Goal: Check status: Check status

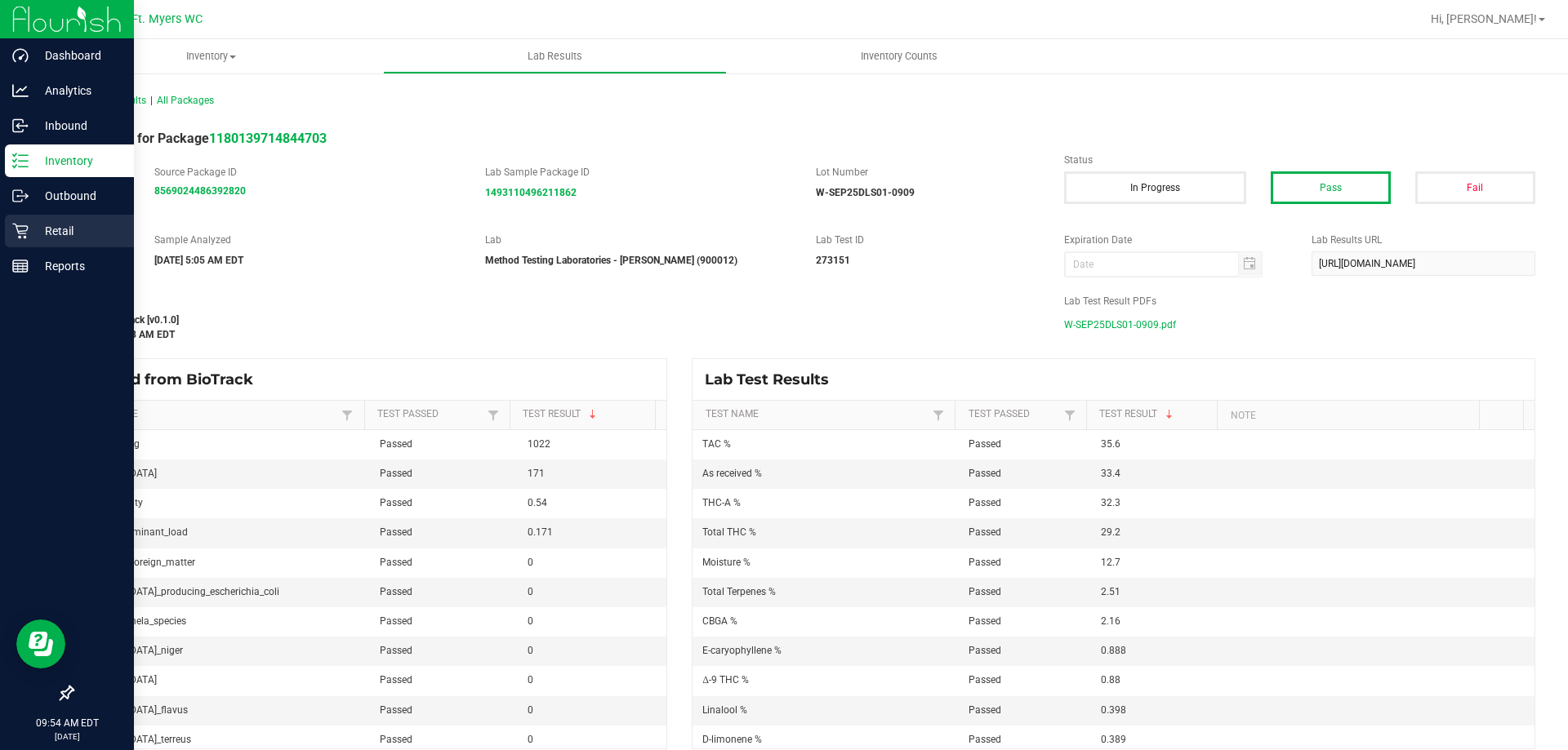
click at [22, 224] on icon at bounding box center [20, 231] width 17 height 17
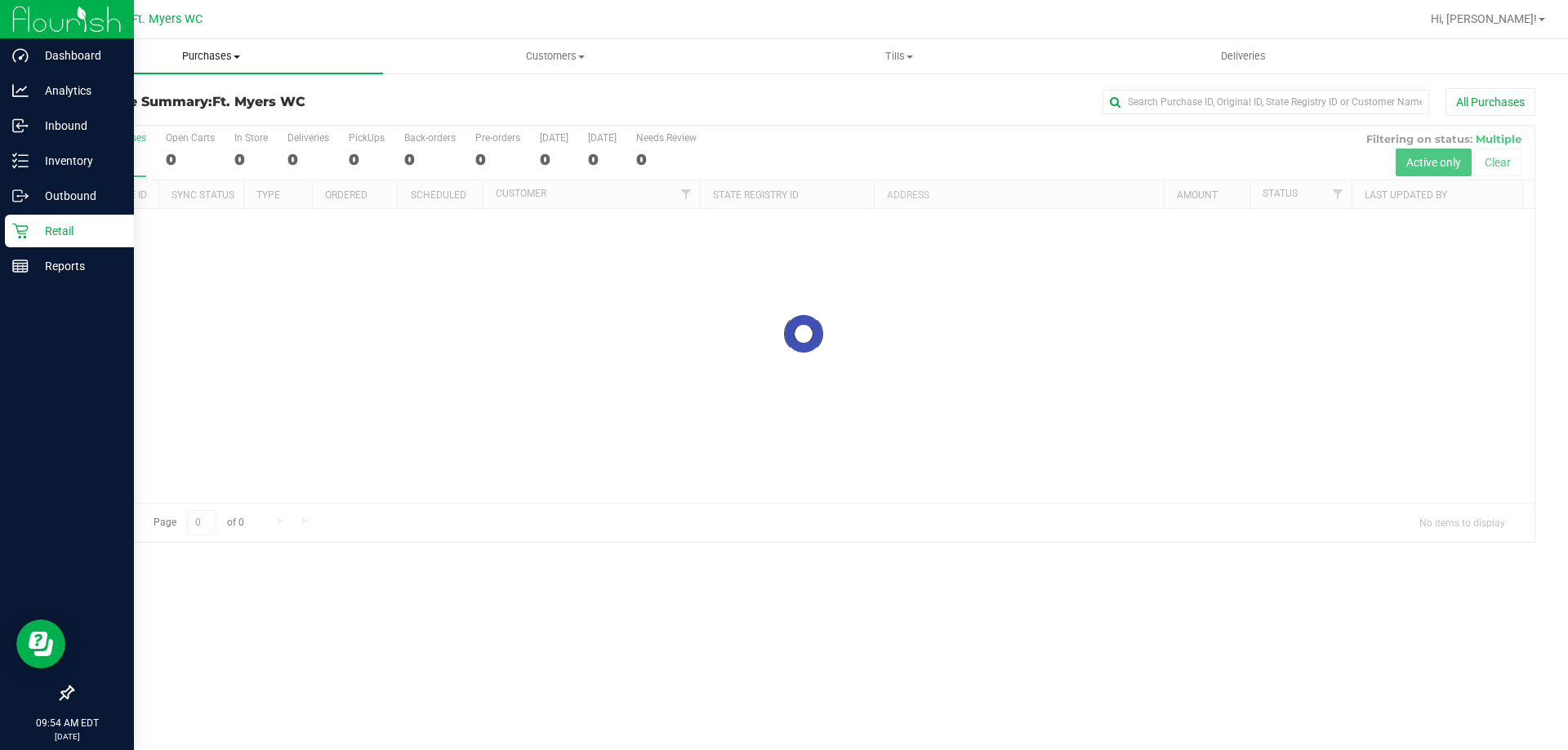
click at [239, 53] on span "Purchases" at bounding box center [211, 56] width 344 height 15
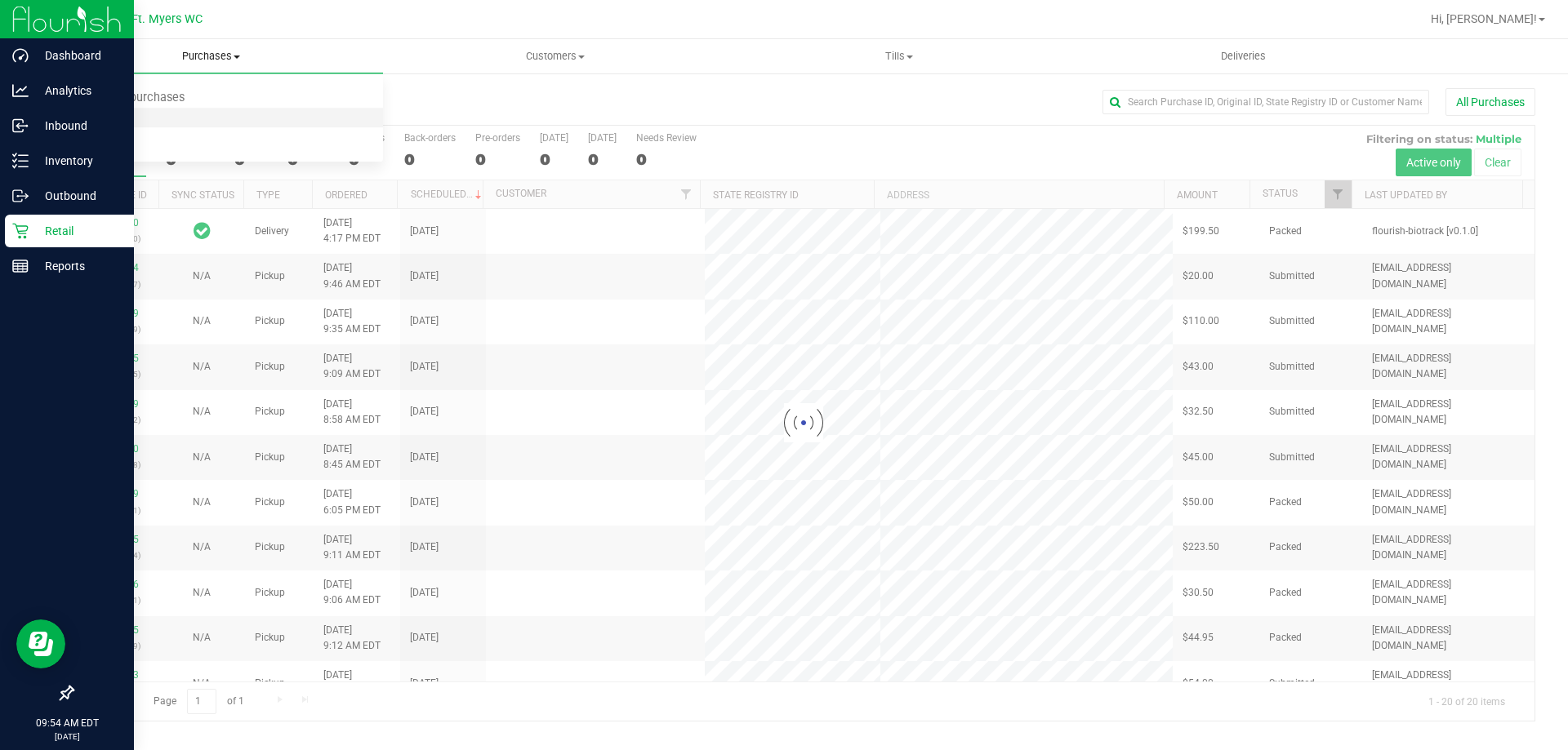
click at [202, 122] on li "Fulfillment" at bounding box center [211, 118] width 344 height 19
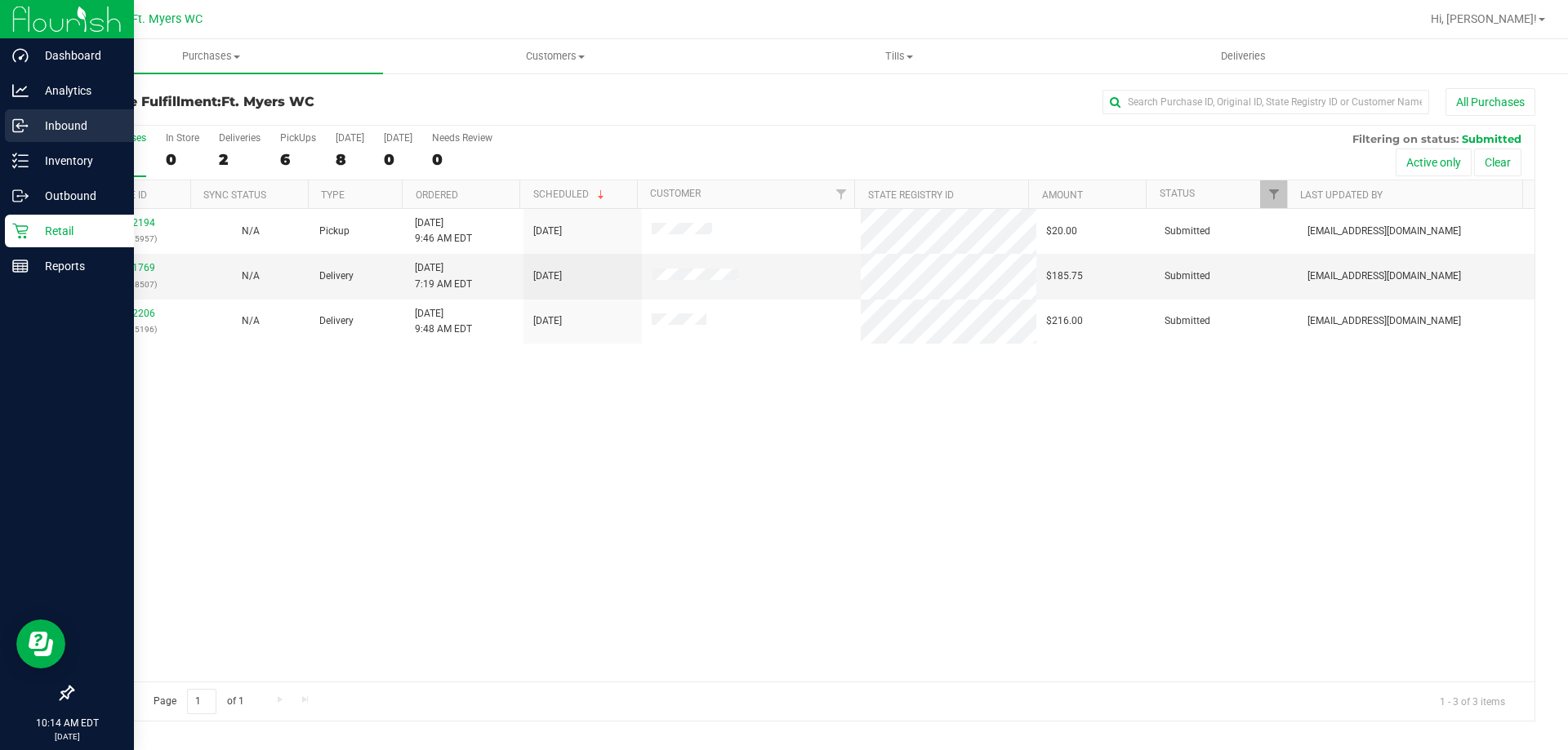
click at [20, 134] on div "Inbound" at bounding box center [70, 125] width 129 height 33
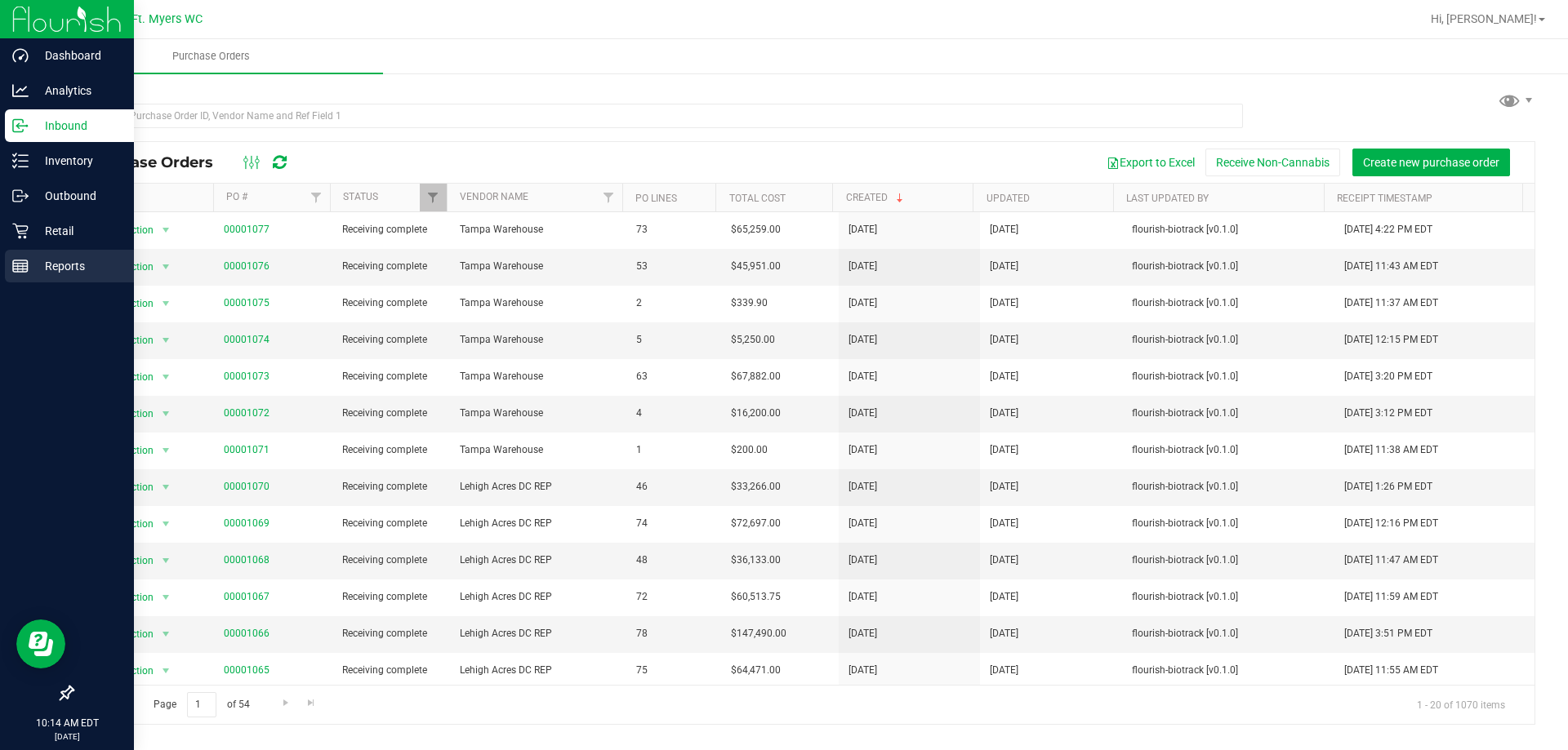
click at [30, 268] on p "Reports" at bounding box center [77, 266] width 98 height 19
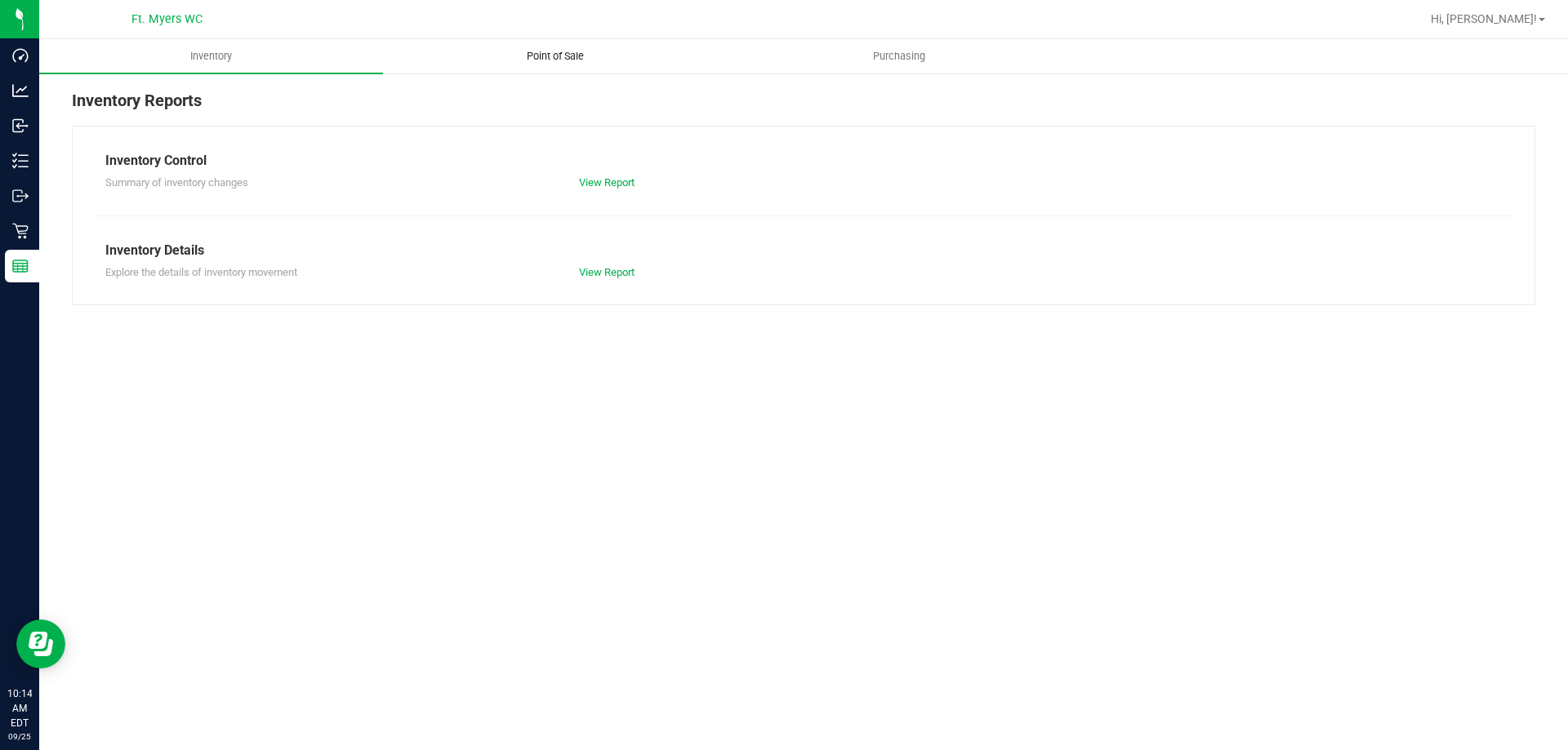
click at [590, 55] on span "Point of Sale" at bounding box center [555, 56] width 101 height 15
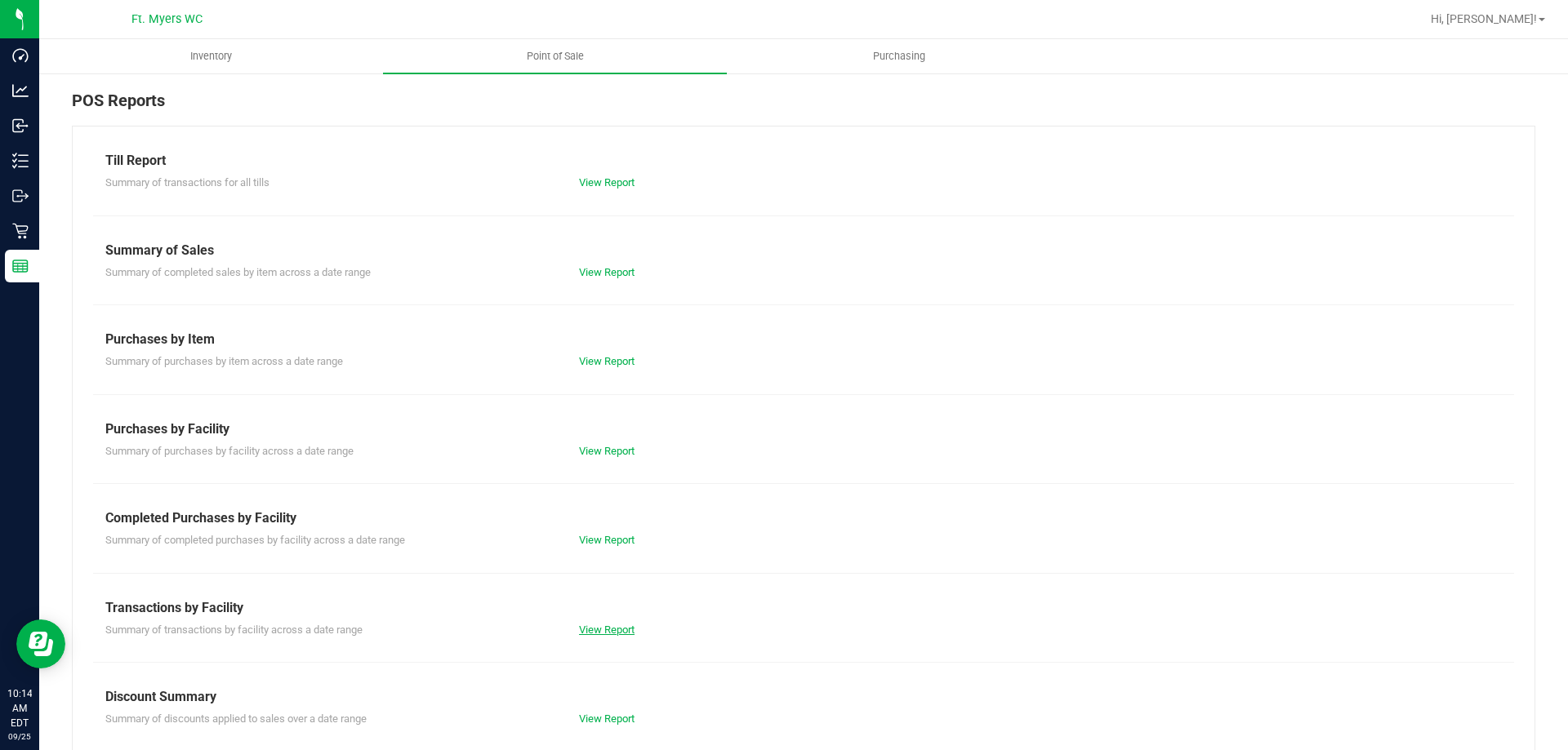
click at [600, 627] on link "View Report" at bounding box center [607, 630] width 55 height 12
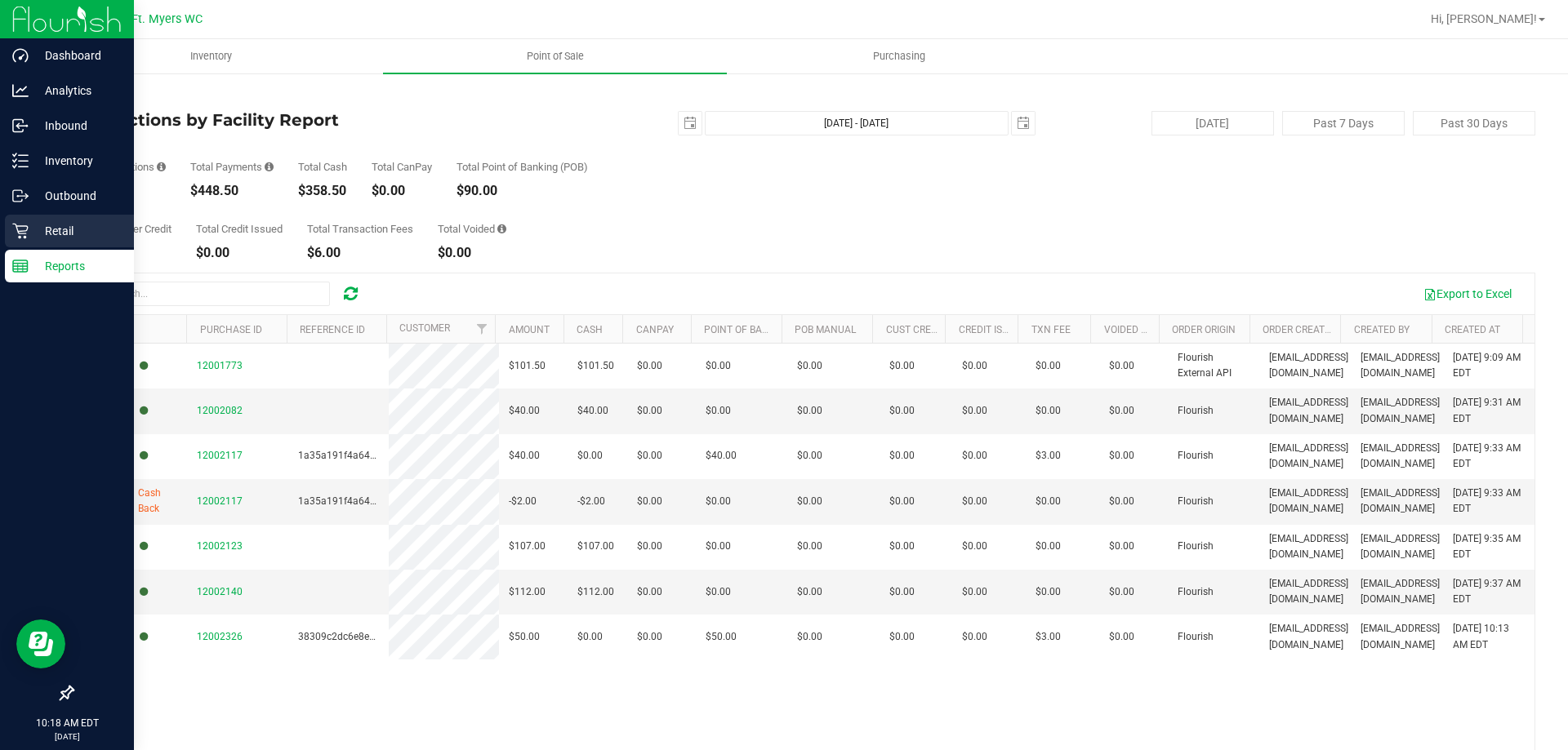
click at [44, 243] on div "Retail" at bounding box center [70, 231] width 129 height 33
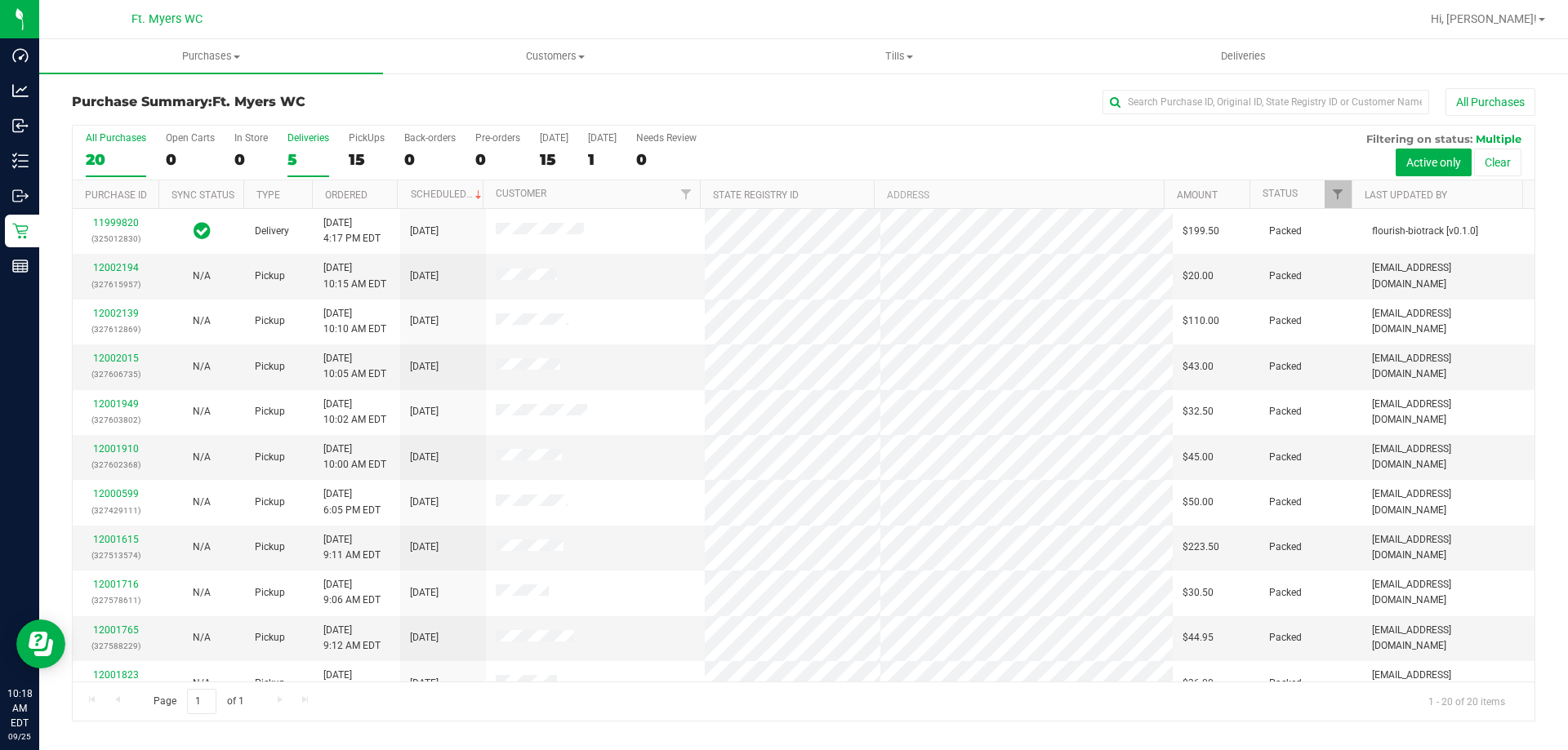
click at [299, 145] on label "Deliveries 5" at bounding box center [308, 154] width 41 height 45
click at [0, 0] on input "Deliveries 5" at bounding box center [0, 0] width 0 height 0
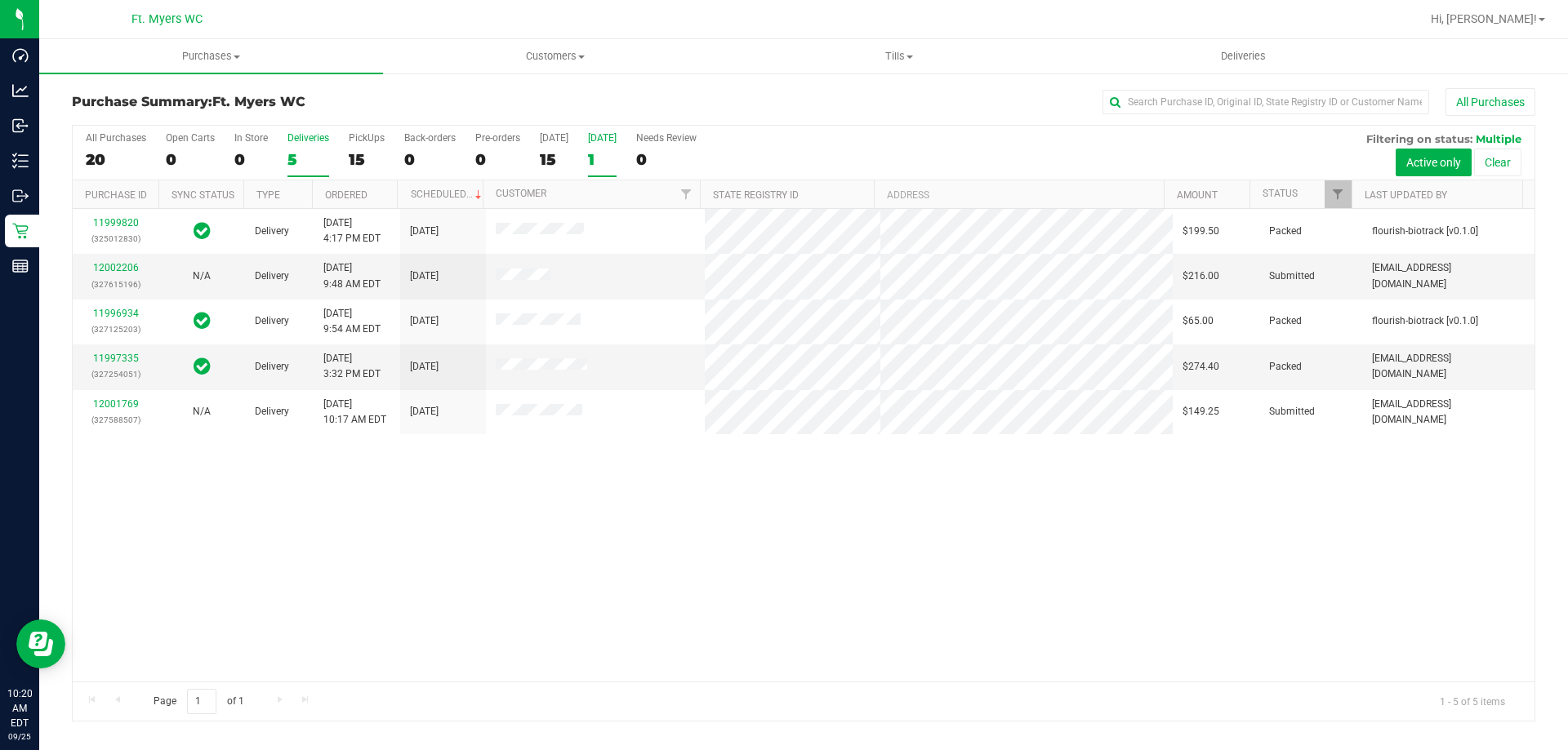
click at [594, 159] on div "1" at bounding box center [602, 159] width 28 height 18
click at [0, 0] on input "[DATE] 1" at bounding box center [0, 0] width 0 height 0
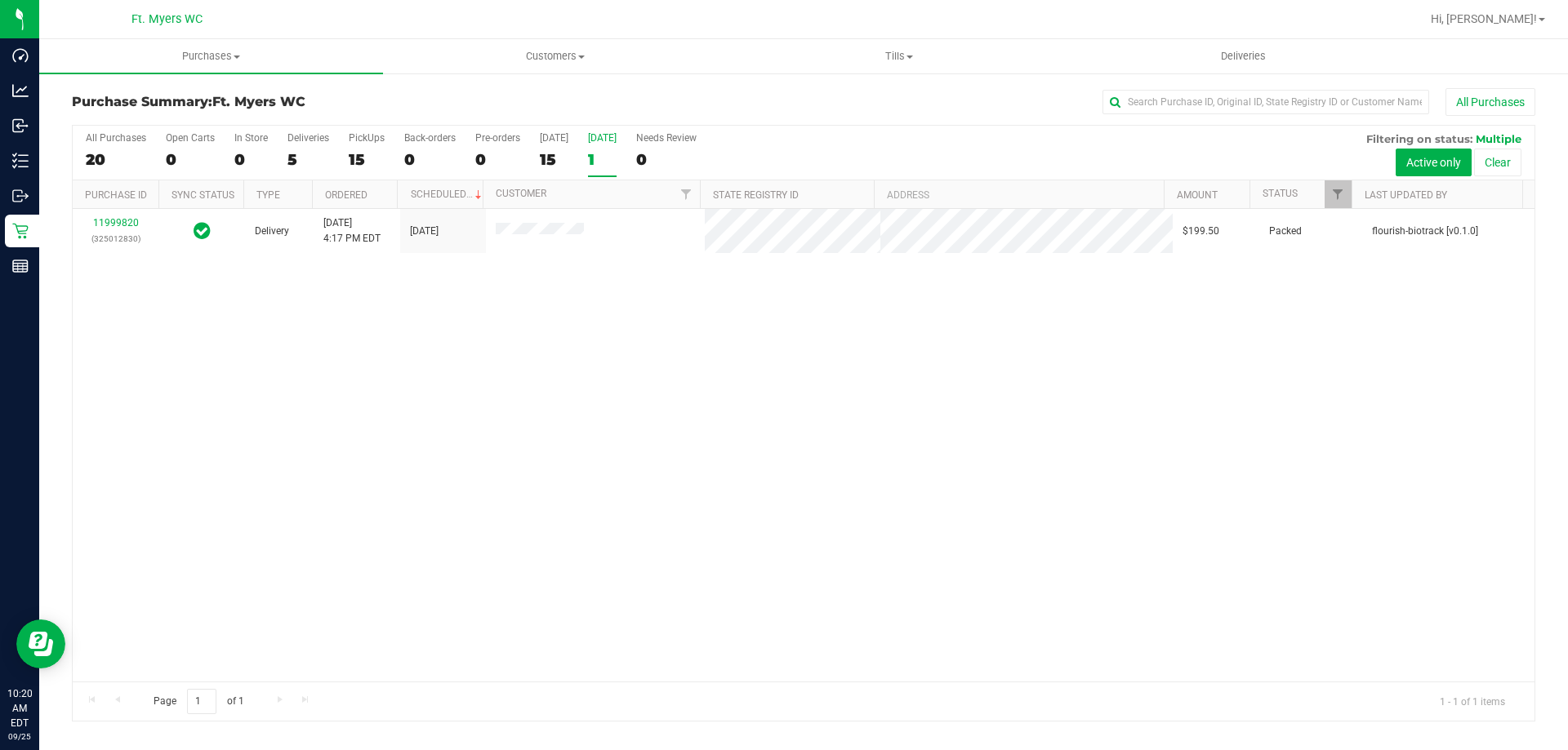
click at [364, 156] on div "15" at bounding box center [366, 159] width 36 height 18
click at [0, 0] on input "PickUps 15" at bounding box center [0, 0] width 0 height 0
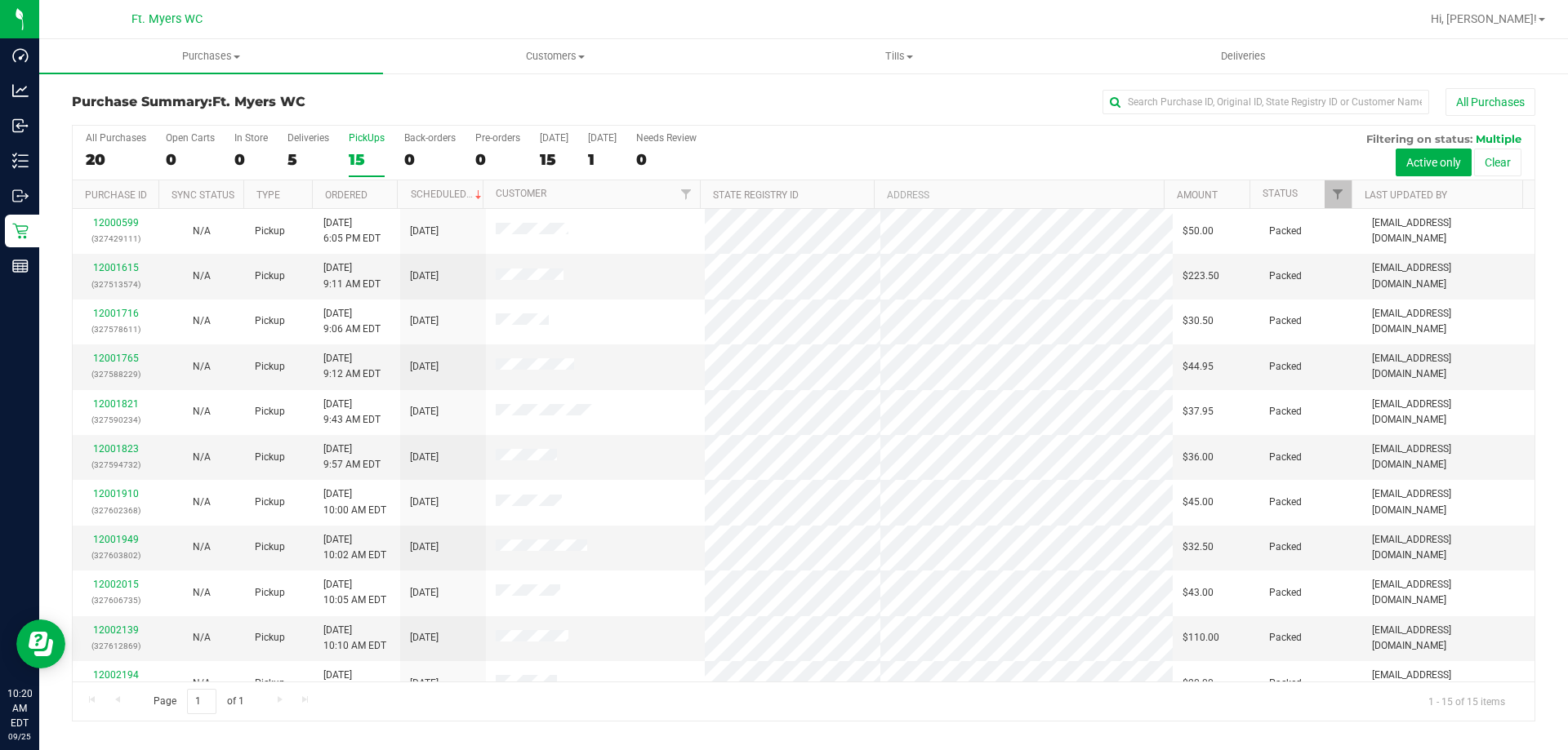
click at [265, 129] on div "All Purchases 20 Open Carts 0 In Store 0 Deliveries 5 PickUps 15 Back-orders 0 …" at bounding box center [804, 132] width 1461 height 13
click at [297, 151] on div "5" at bounding box center [308, 159] width 41 height 18
click at [0, 0] on input "Deliveries 5" at bounding box center [0, 0] width 0 height 0
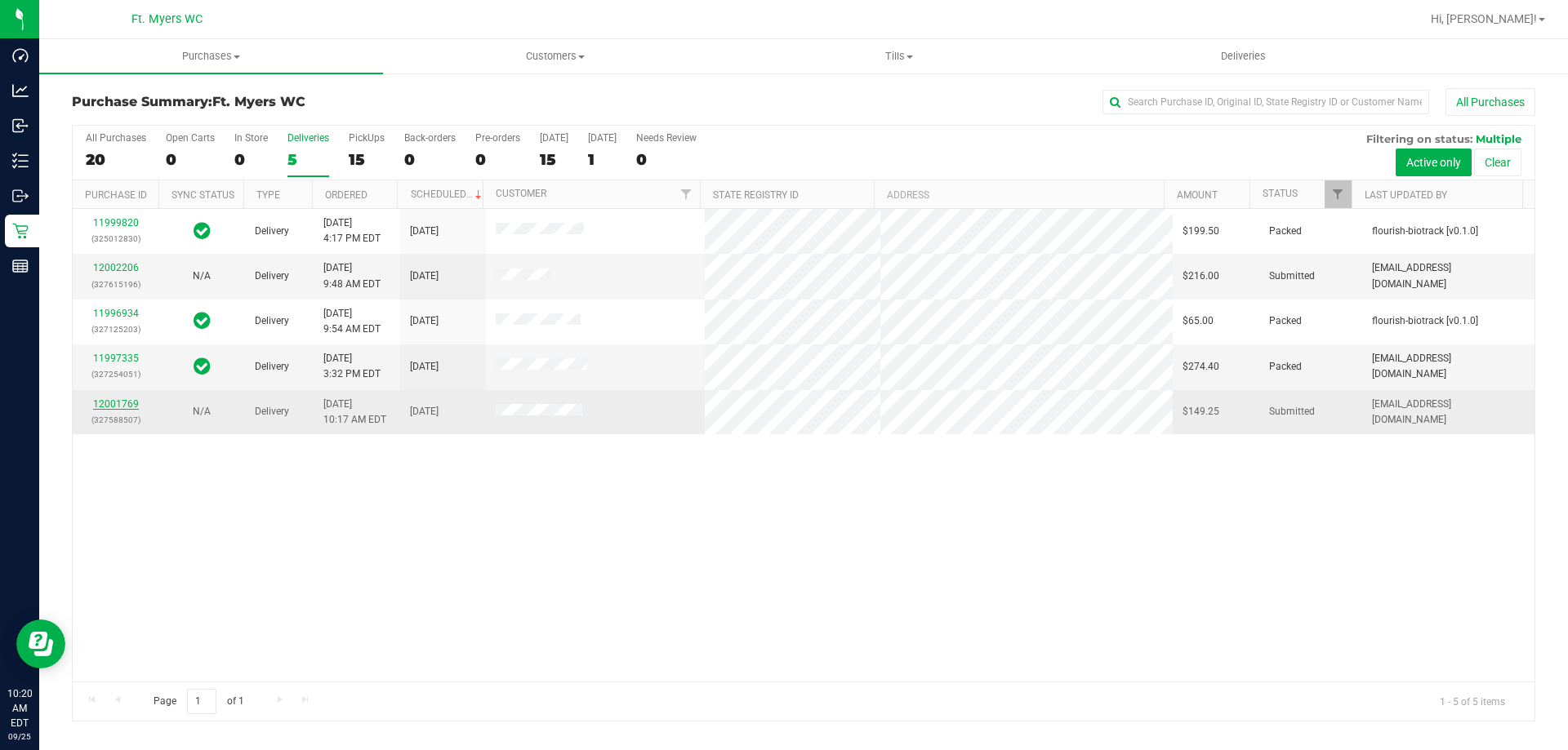
drag, startPoint x: 122, startPoint y: 410, endPoint x: 107, endPoint y: 404, distance: 16.2
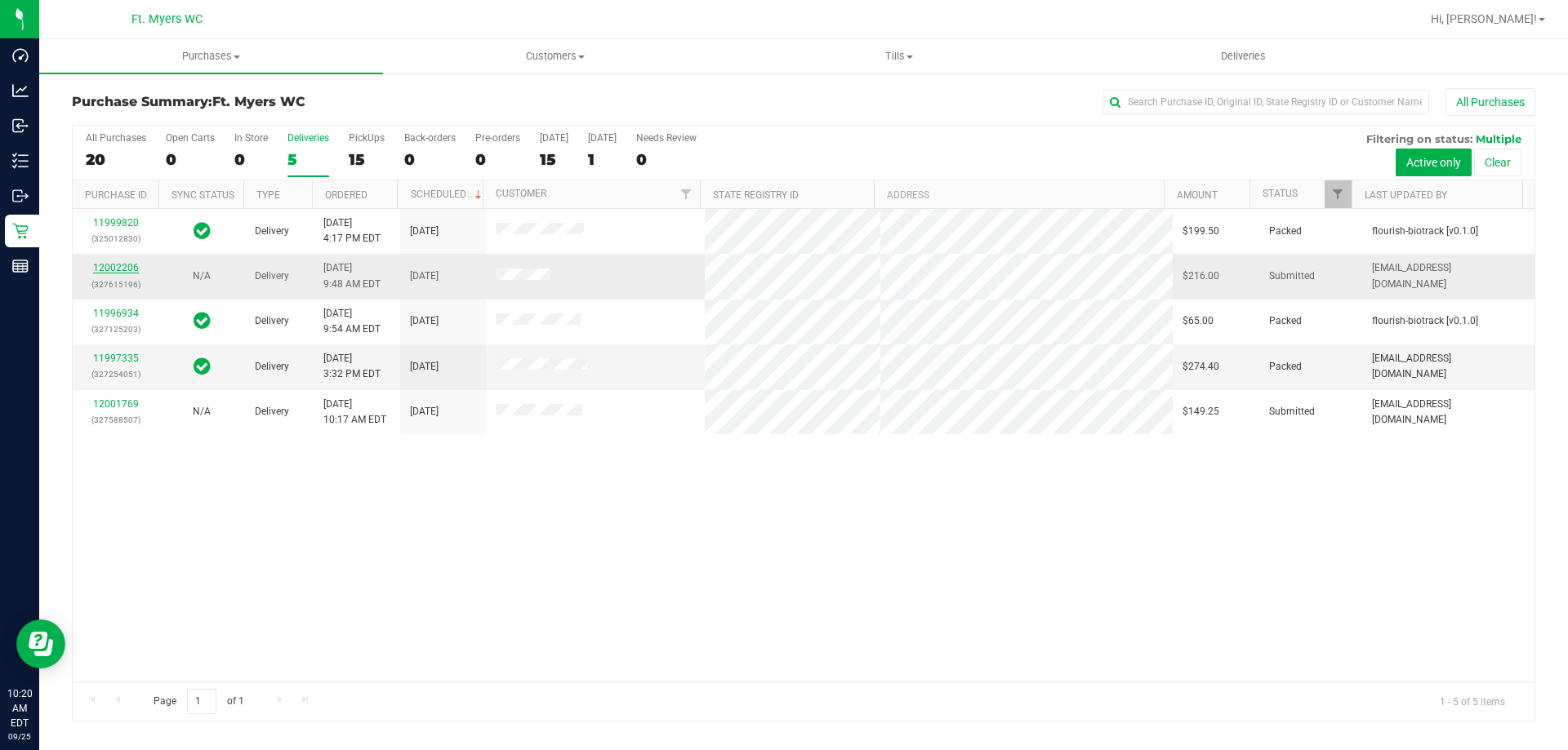
click at [105, 266] on link "12002206" at bounding box center [116, 268] width 46 height 11
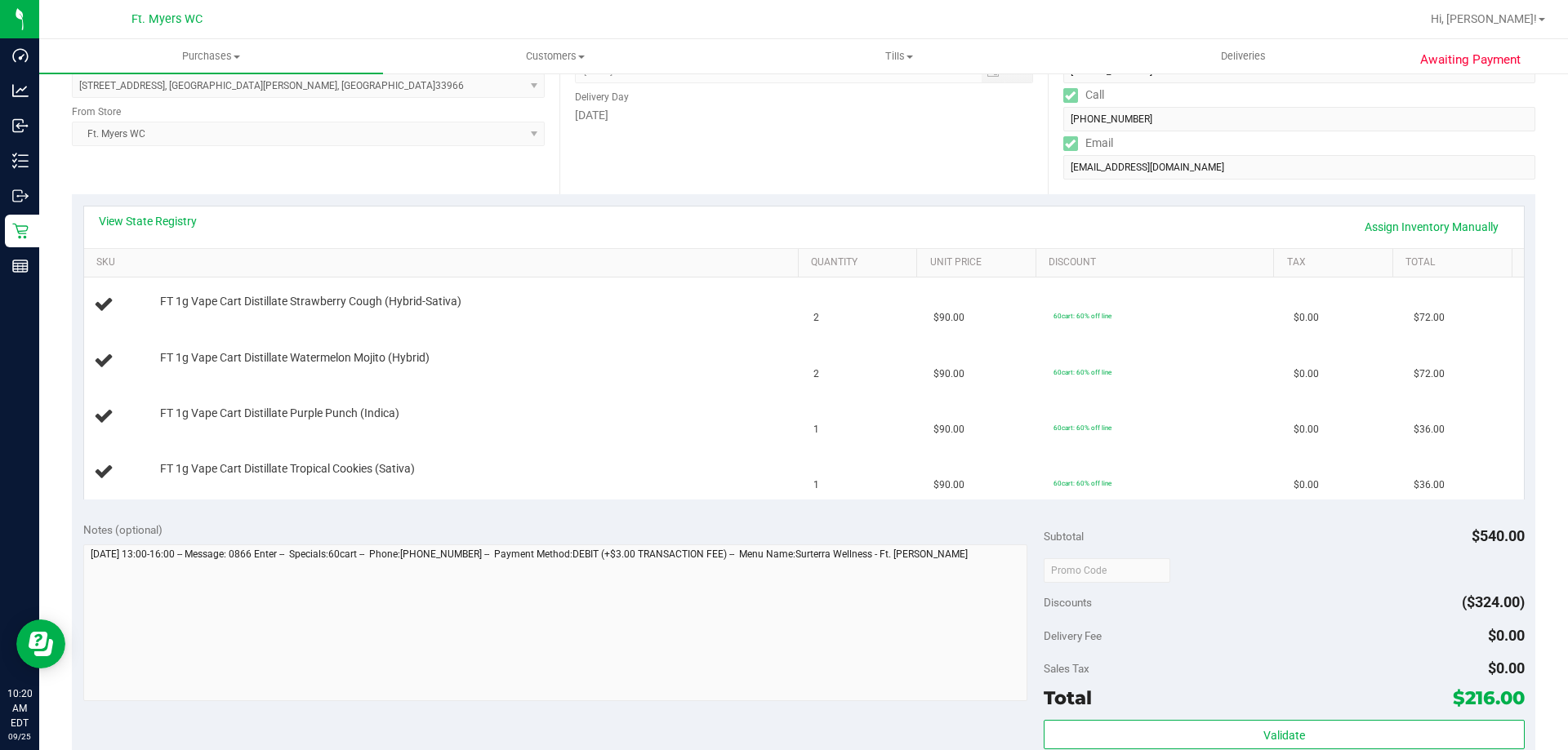
scroll to position [245, 0]
click at [164, 221] on link "View State Registry" at bounding box center [147, 222] width 98 height 17
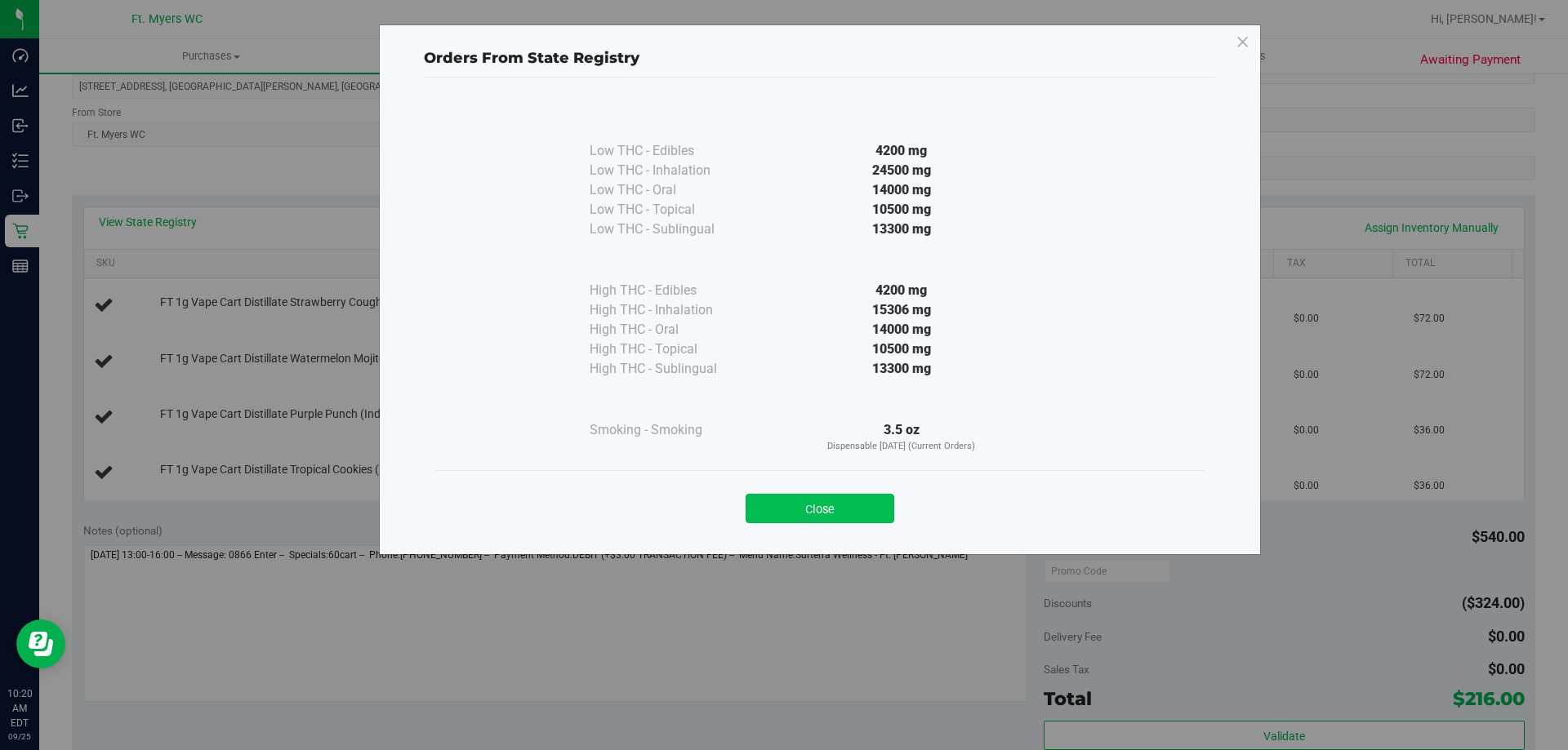
click at [832, 504] on button "Close" at bounding box center [820, 508] width 149 height 29
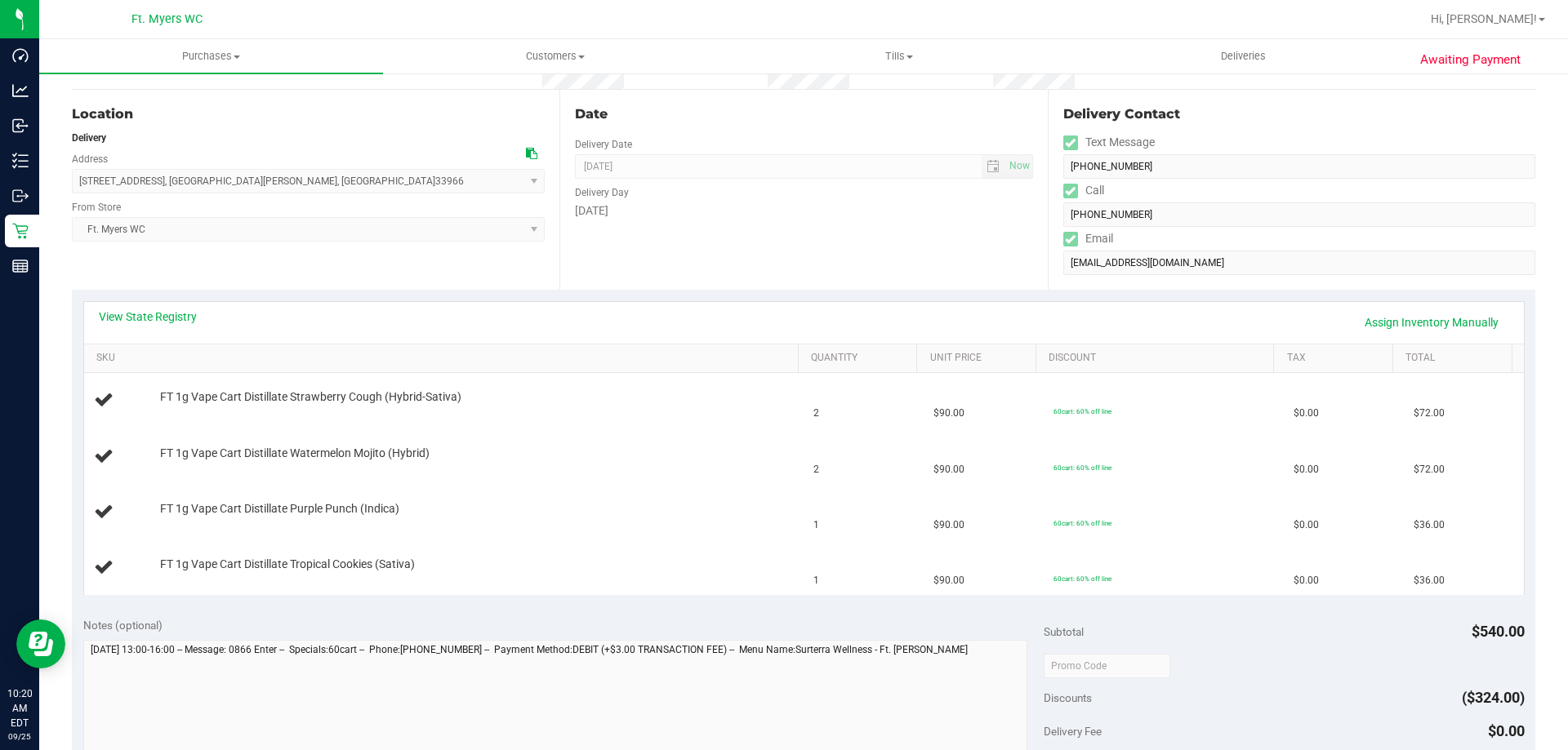
scroll to position [0, 0]
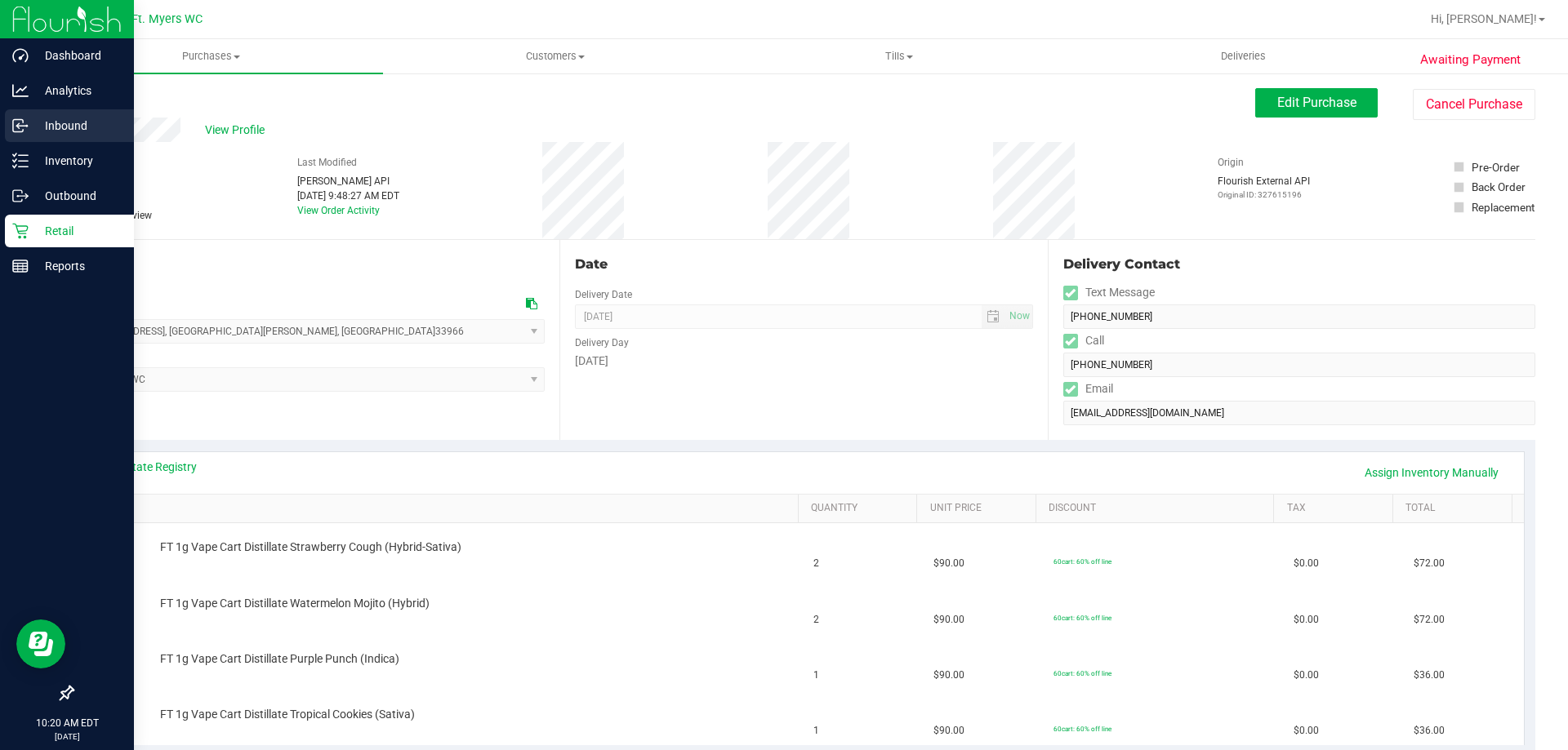
click at [24, 110] on div "Inbound" at bounding box center [70, 125] width 129 height 33
